Goal: Find specific page/section: Find specific page/section

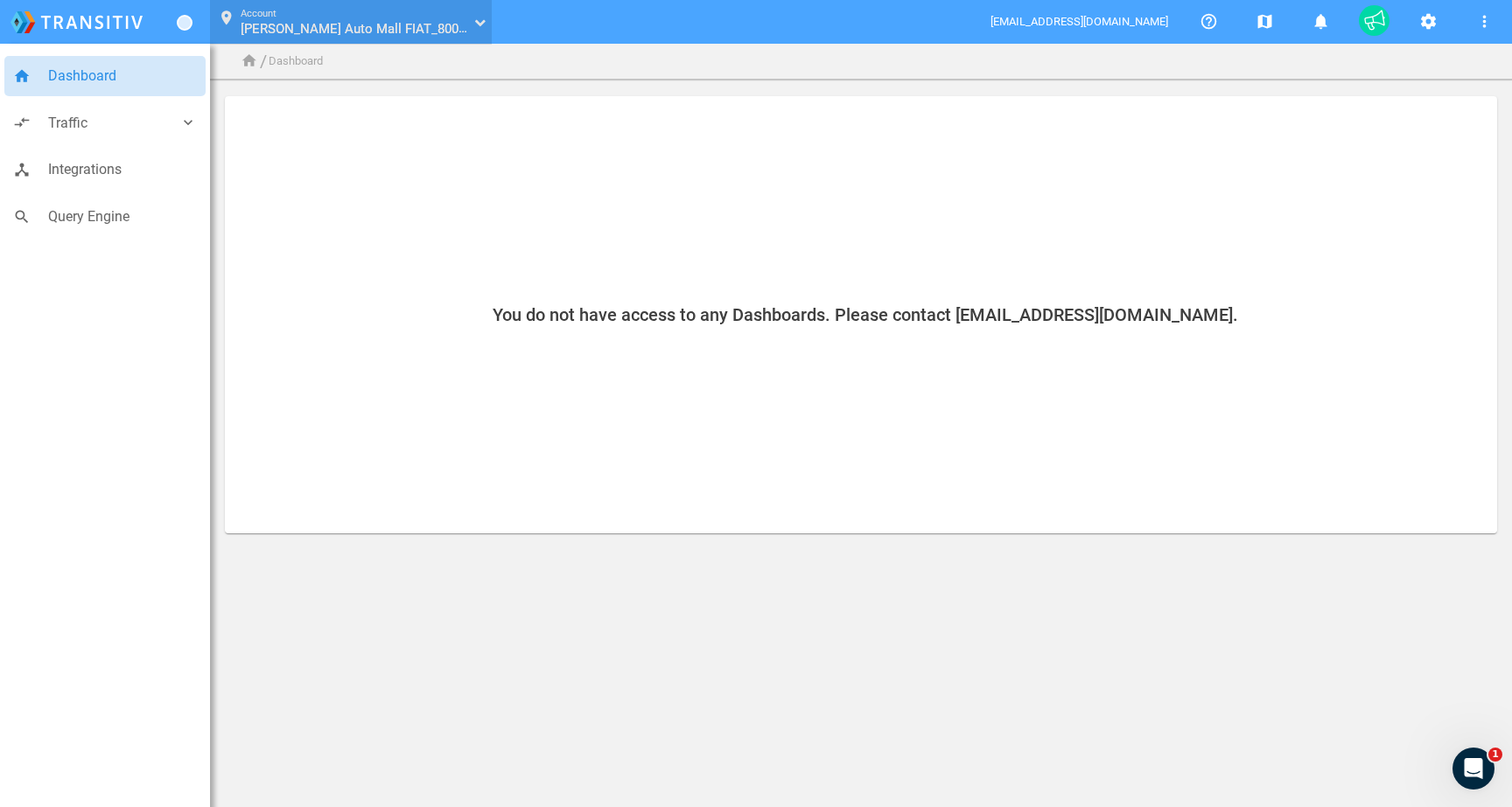
click at [312, 39] on button "location_on Account [PERSON_NAME] Auto Mall FIAT_80001363 [PERSON_NAME] Auto Ma…" at bounding box center [348, 22] width 286 height 45
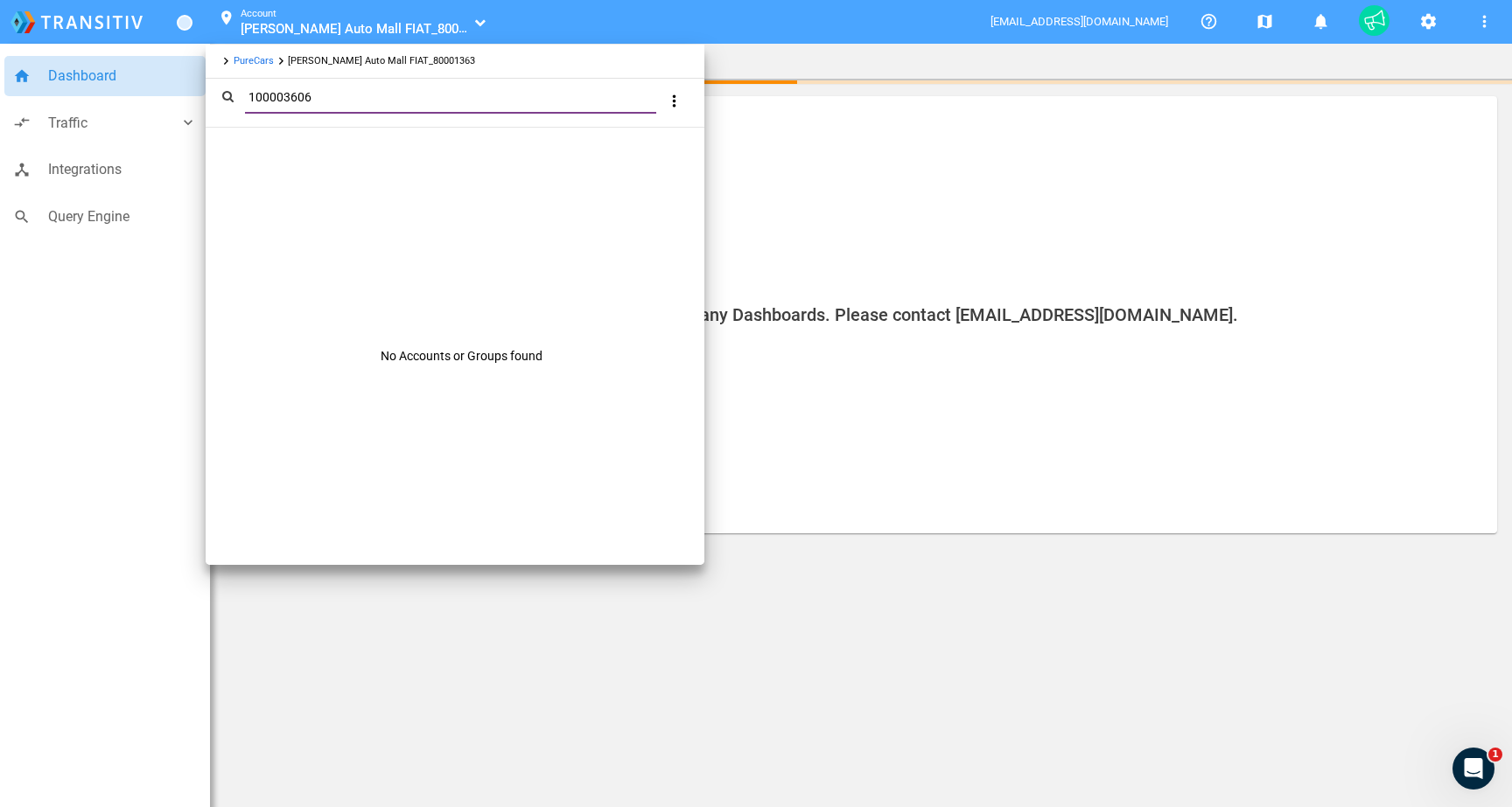
type input "100003606"
click at [243, 64] on link "PureCars" at bounding box center [253, 61] width 40 height 12
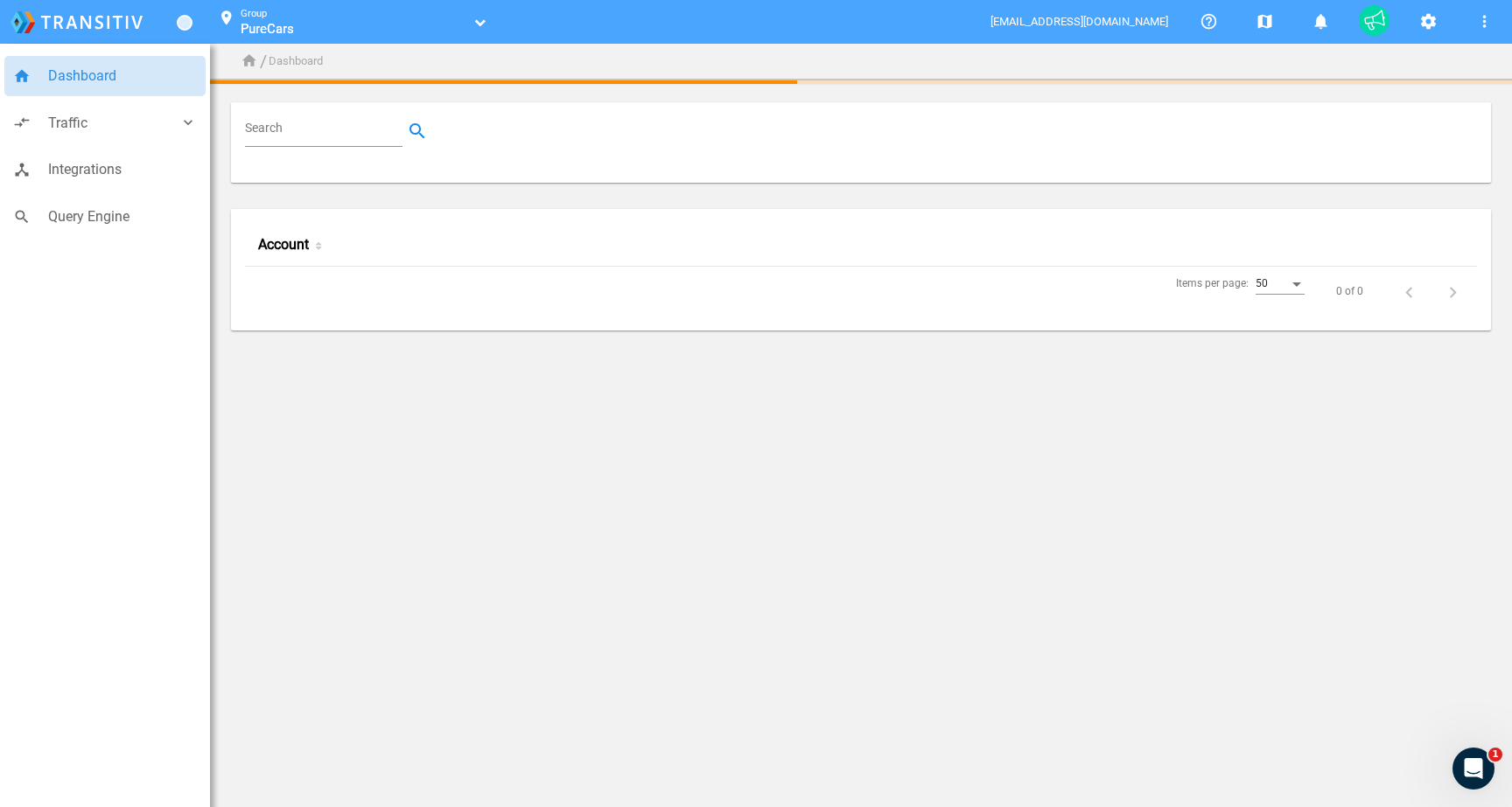
click at [342, 106] on div "Search" at bounding box center [861, 142] width 1260 height 80
click at [342, 121] on input "Search" at bounding box center [327, 132] width 165 height 21
paste input "100003606"
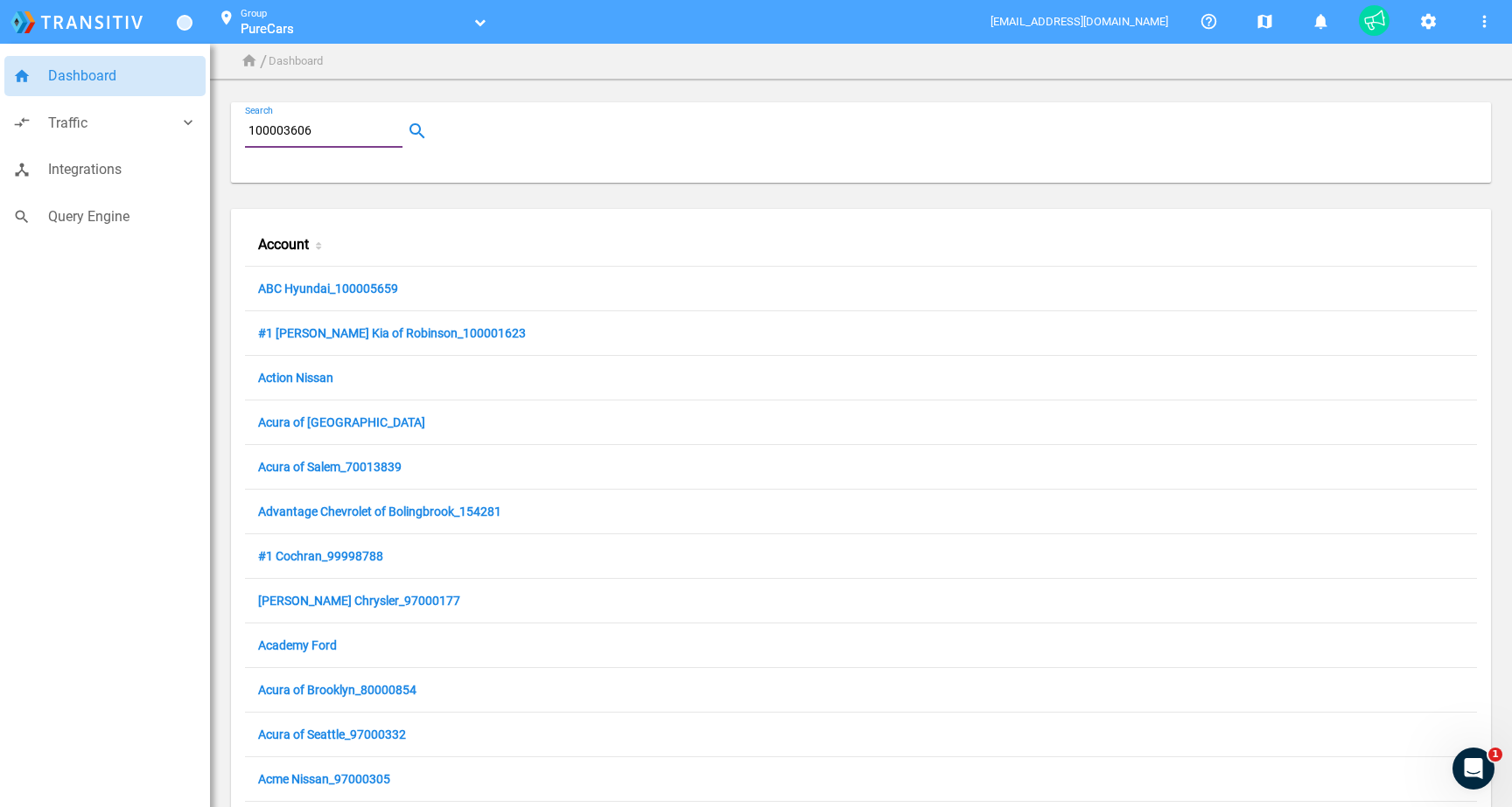
click at [310, 136] on input "100003606" at bounding box center [327, 132] width 165 height 21
click at [420, 136] on button "button" at bounding box center [417, 131] width 29 height 29
click at [320, 139] on input "100003606" at bounding box center [327, 132] width 165 height 21
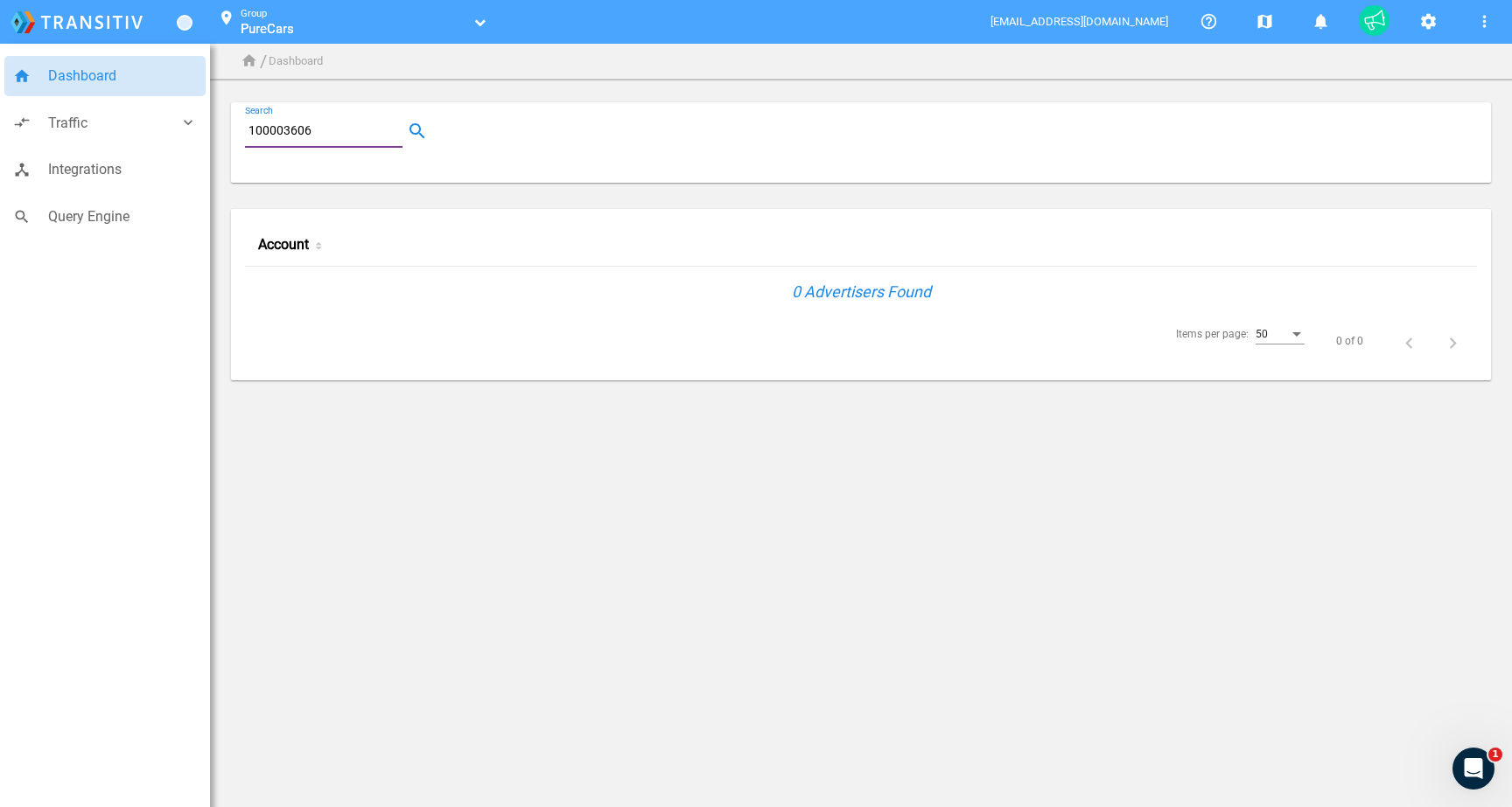
click at [316, 128] on input "100003606" at bounding box center [327, 132] width 165 height 21
paste input "7"
click at [326, 142] on div "100003607 Search" at bounding box center [323, 131] width 157 height 30
click at [315, 131] on input "100003607" at bounding box center [327, 132] width 165 height 21
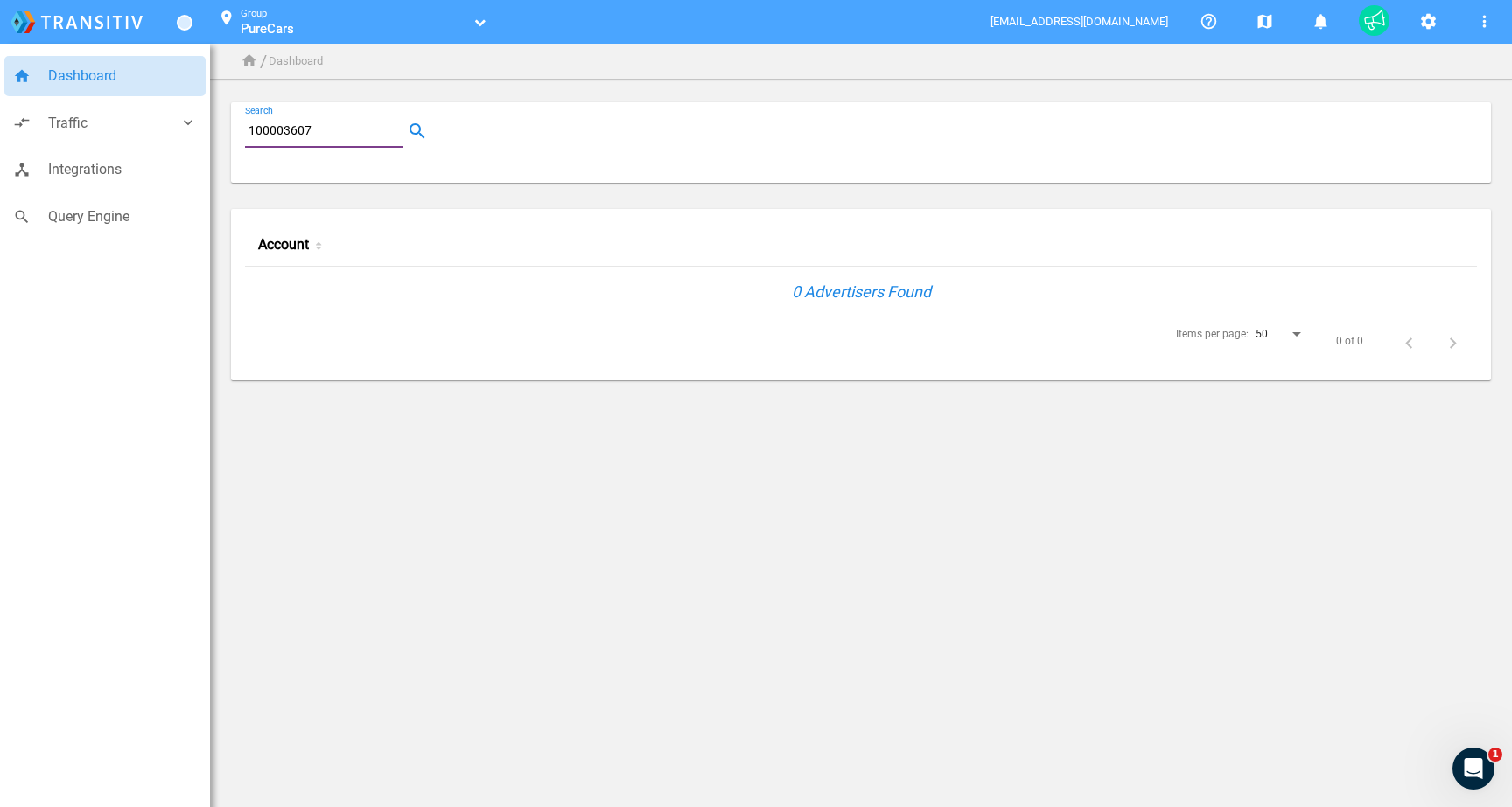
click at [315, 131] on input "100003607" at bounding box center [327, 132] width 165 height 21
paste input "Classic Toyota Galveston"
type input "Classic Toyota Galveston"
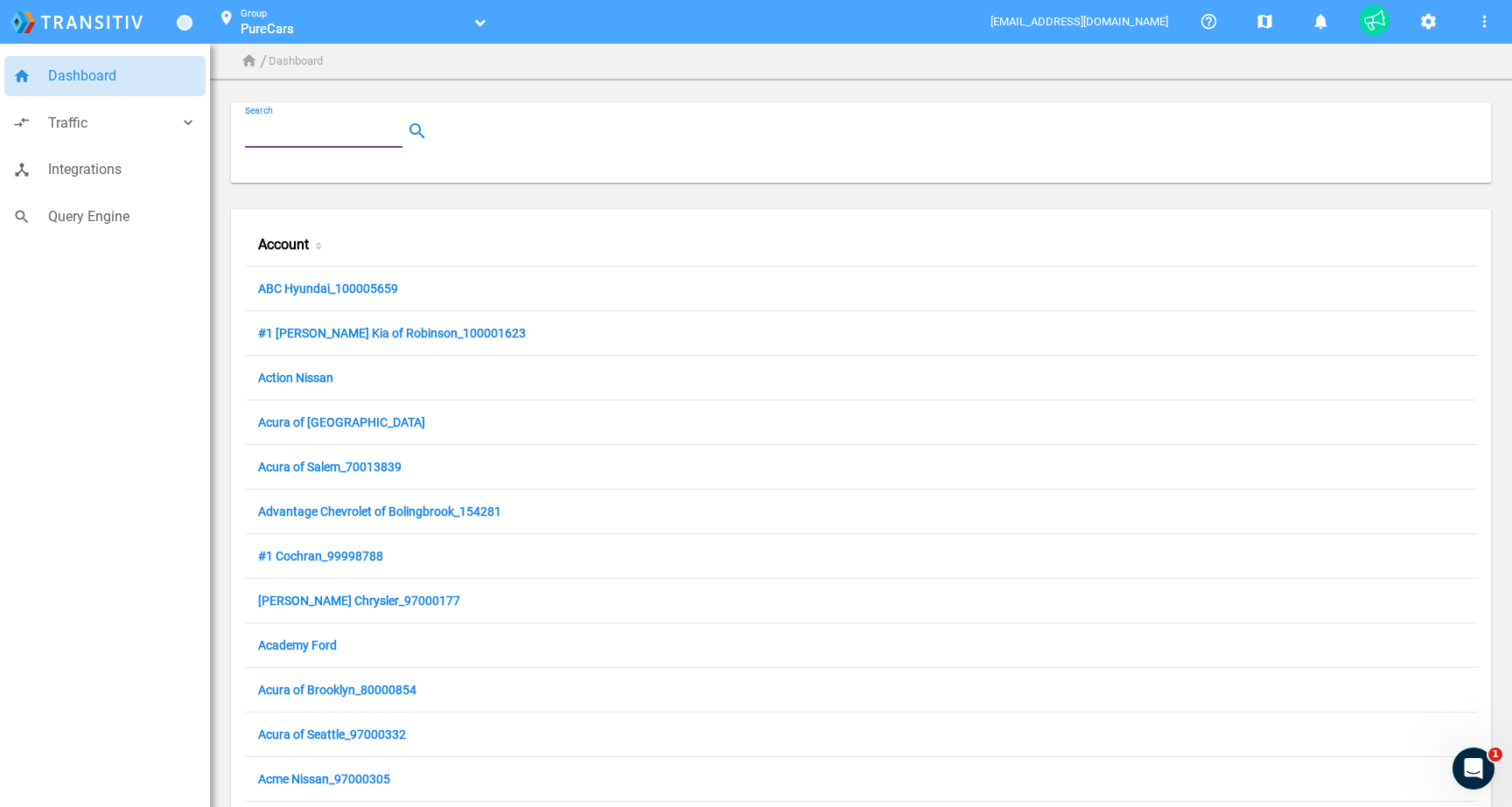
click at [266, 139] on input "Search" at bounding box center [327, 132] width 165 height 21
paste input "Classic Toyota Galveston"
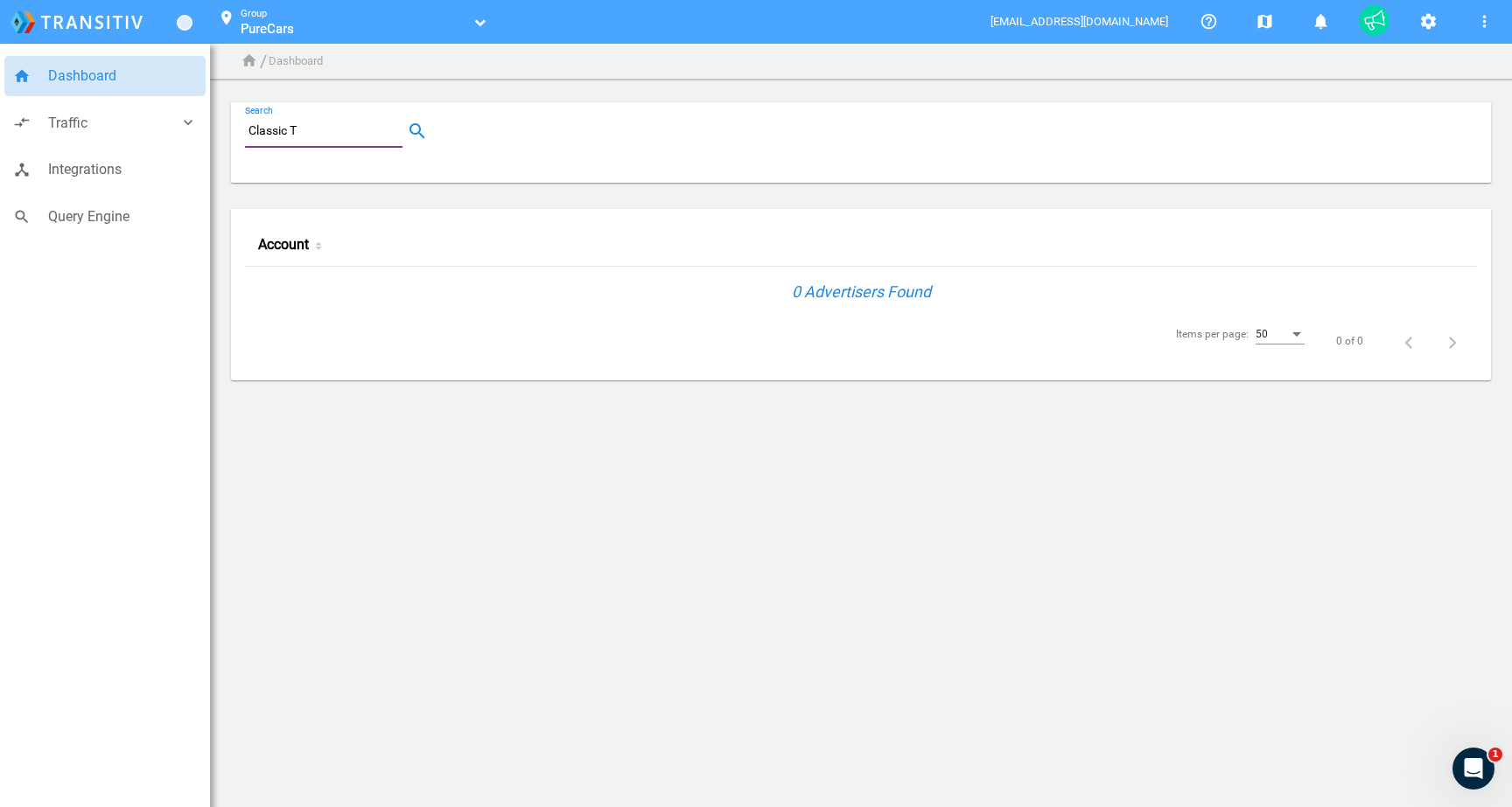
click at [336, 124] on input "Classic T" at bounding box center [327, 132] width 165 height 21
paste input "oyota Galveston"
type input "Classic Toyota Galveston"
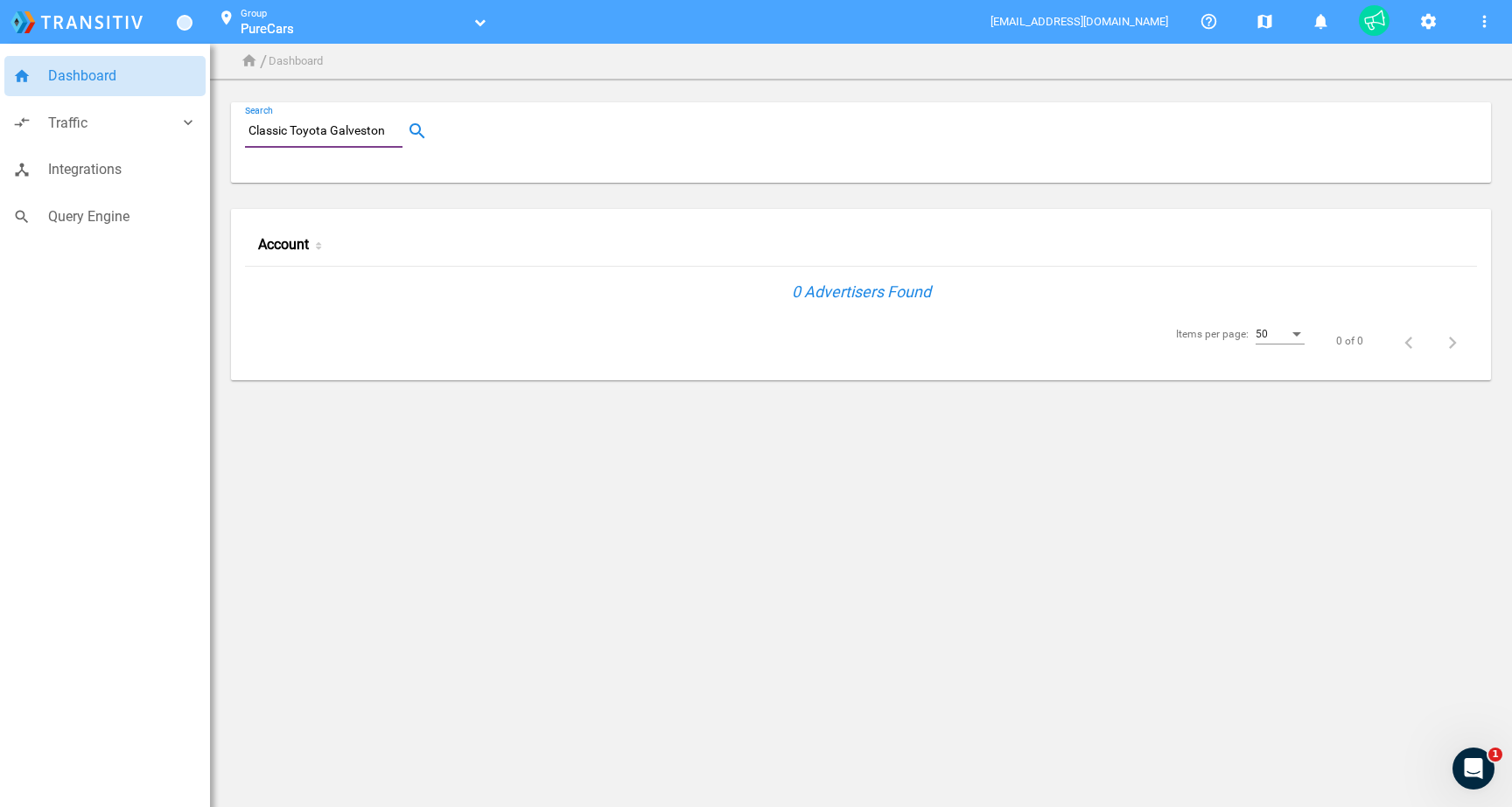
click at [312, 131] on input "Classic Toyota Galveston" at bounding box center [327, 132] width 165 height 21
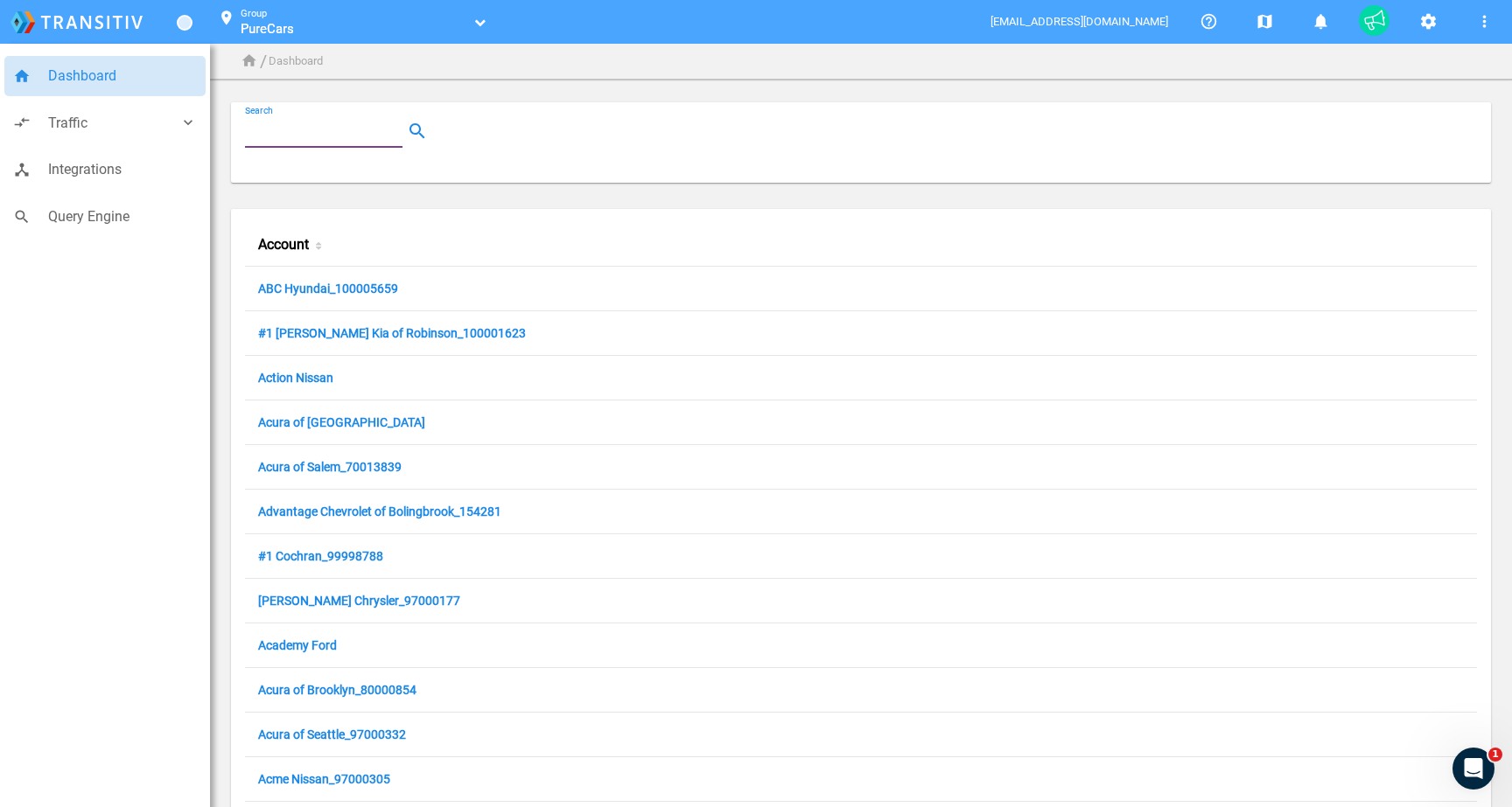
click at [314, 130] on input "Search" at bounding box center [327, 132] width 165 height 21
paste input "Classic Toyota Galveston"
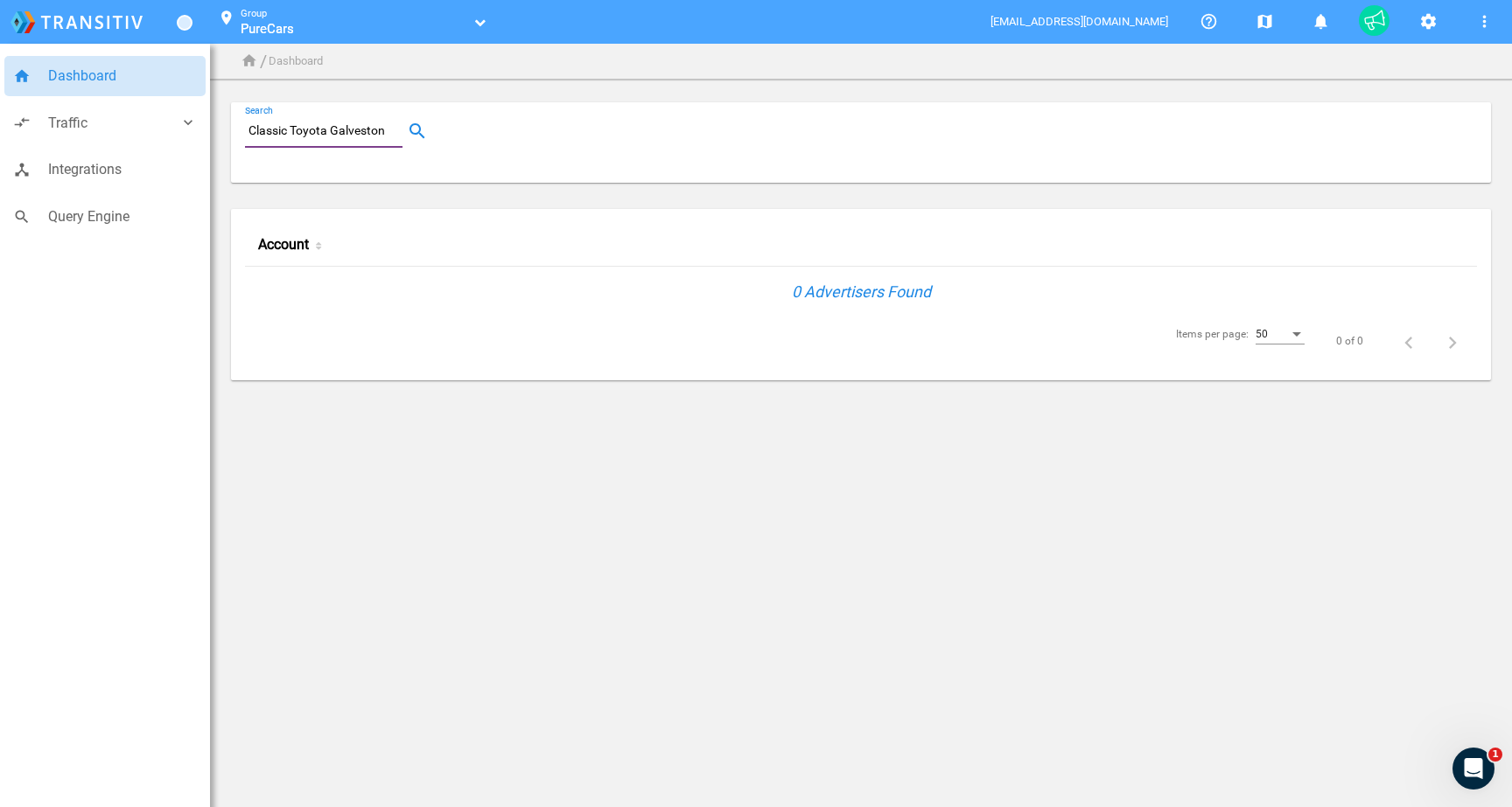
type input "Classic Toyota Galveston"
click at [376, 121] on input "Classic Toyota Galveston" at bounding box center [327, 132] width 165 height 21
